Goal: Navigation & Orientation: Find specific page/section

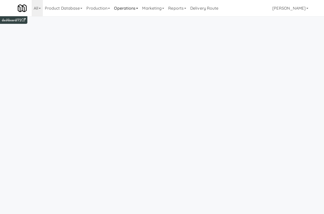
click at [138, 12] on link "Operations" at bounding box center [126, 8] width 28 height 16
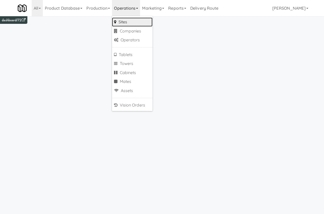
click at [135, 21] on link "Sites" at bounding box center [132, 22] width 41 height 9
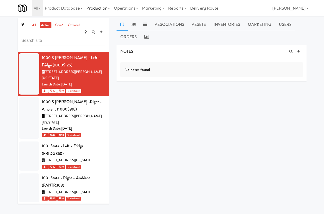
click at [110, 6] on link "Production" at bounding box center [98, 8] width 28 height 16
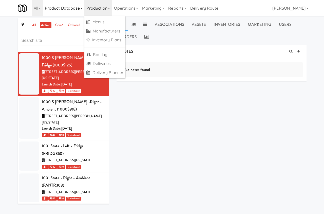
click at [74, 8] on link "Product Database" at bounding box center [64, 8] width 42 height 16
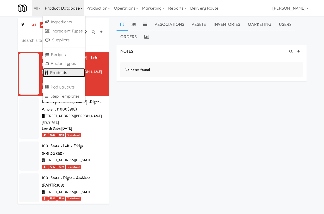
click at [70, 72] on link "Products" at bounding box center [64, 72] width 42 height 9
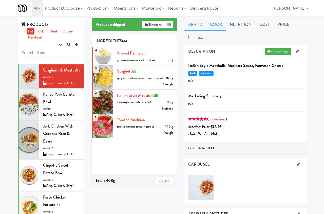
click at [217, 26] on link "Cook" at bounding box center [216, 24] width 20 height 13
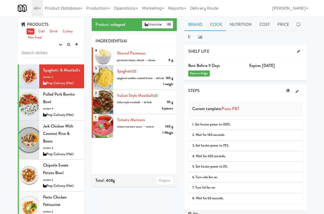
click at [191, 28] on link "Brand" at bounding box center [196, 24] width 22 height 13
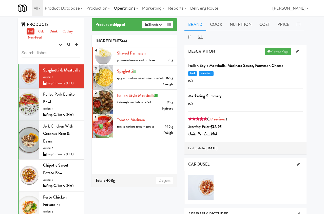
click at [130, 6] on link "Operations" at bounding box center [126, 8] width 28 height 16
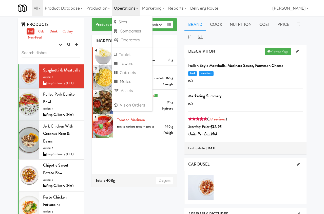
click at [244, 9] on div "All 901 Smrt Mrkt [URL][DOMAIN_NAME] 9518002 [GEOGRAPHIC_DATA] [URL][DOMAIN_NAM…" at bounding box center [162, 8] width 289 height 16
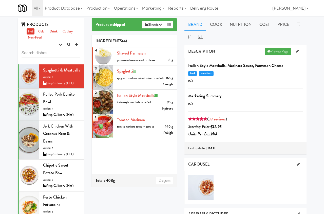
click at [236, 2] on div "All 901 Smrt Mrkt [URL][DOMAIN_NAME] 9518002 [GEOGRAPHIC_DATA] [URL][DOMAIN_NAM…" at bounding box center [162, 8] width 289 height 16
